Goal: Find contact information: Find contact information

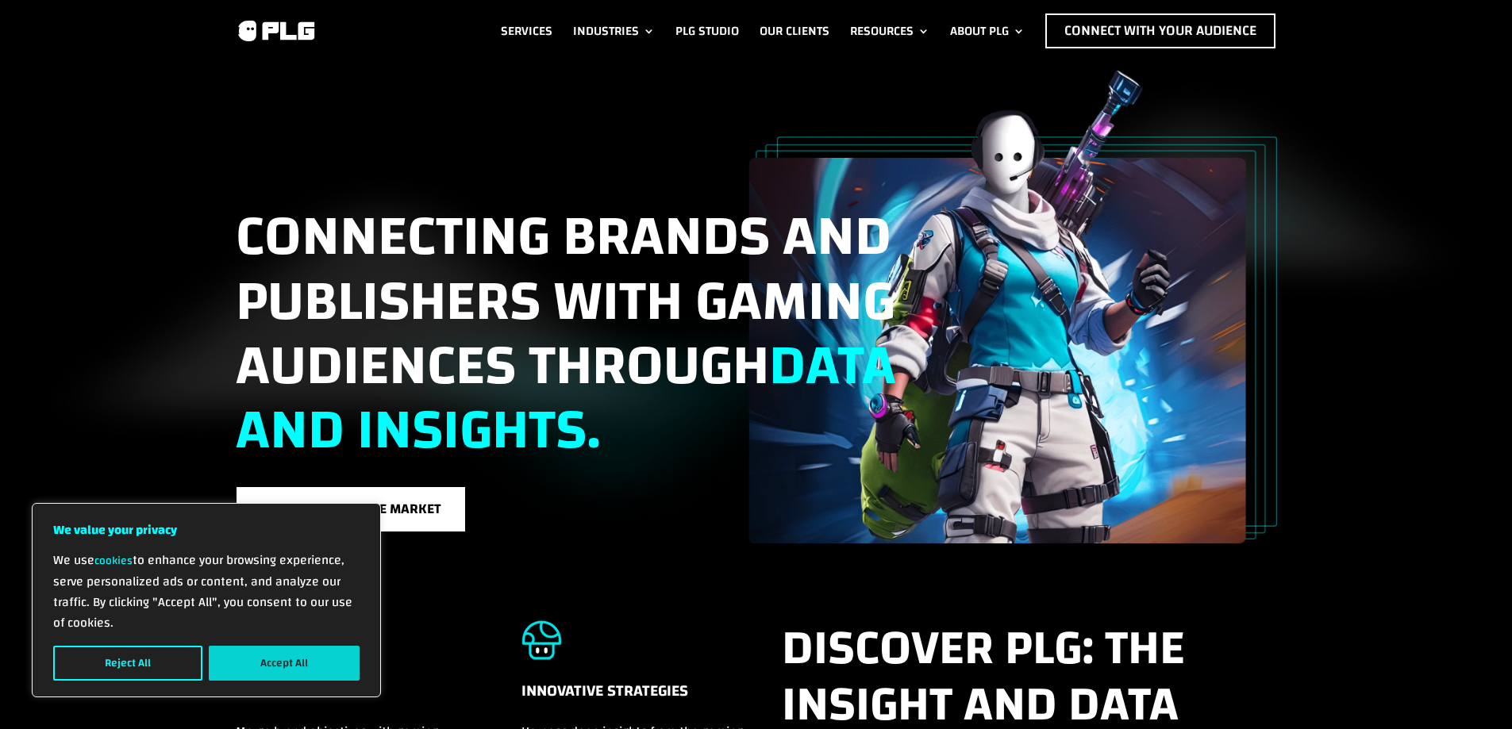
click at [251, 653] on button "Accept All" at bounding box center [284, 663] width 151 height 35
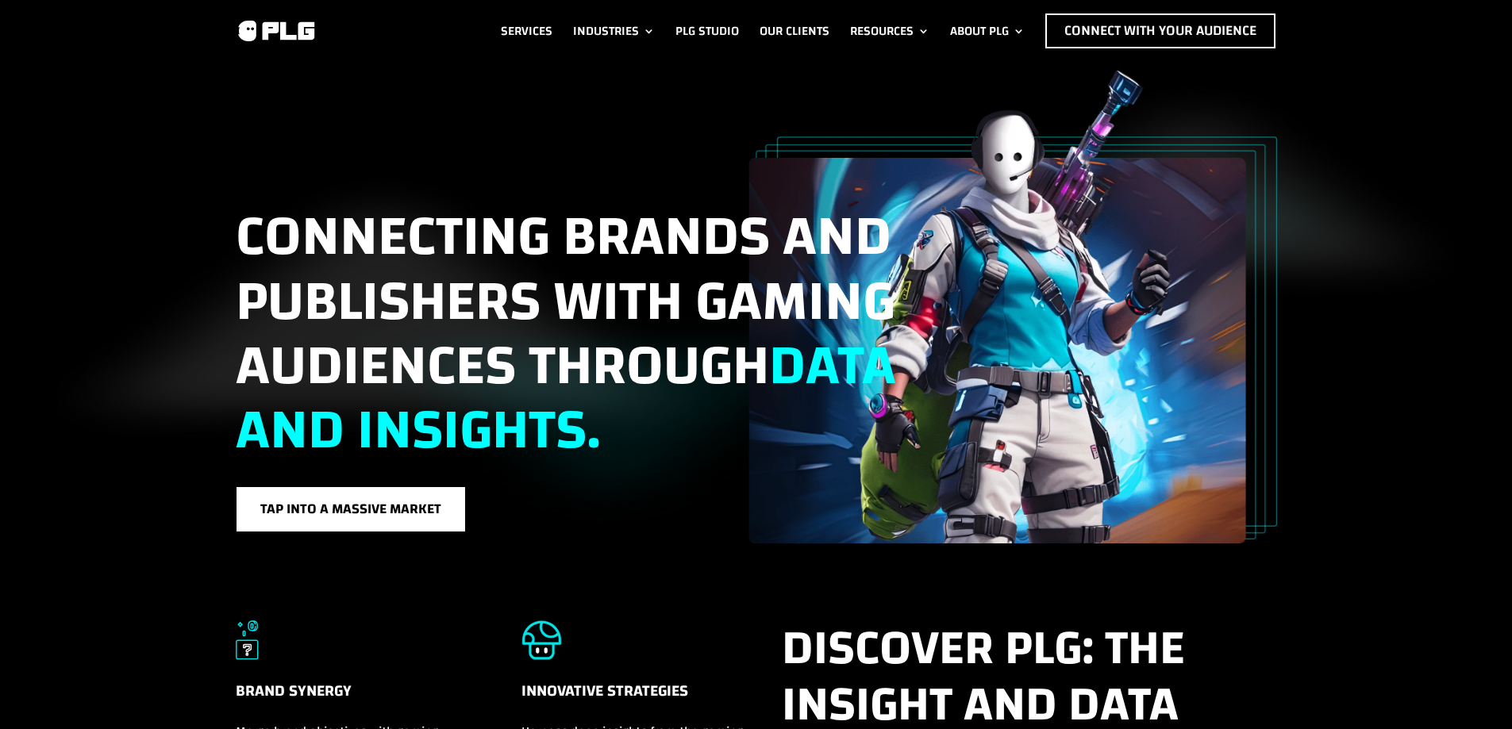
click at [426, 47] on div "Services Industries F&B Industry Tech Industry Consumer Goods Industry Life & E…" at bounding box center [808, 30] width 937 height 35
click at [982, 98] on link "Contact us" at bounding box center [1011, 105] width 143 height 26
